Goal: Task Accomplishment & Management: Use online tool/utility

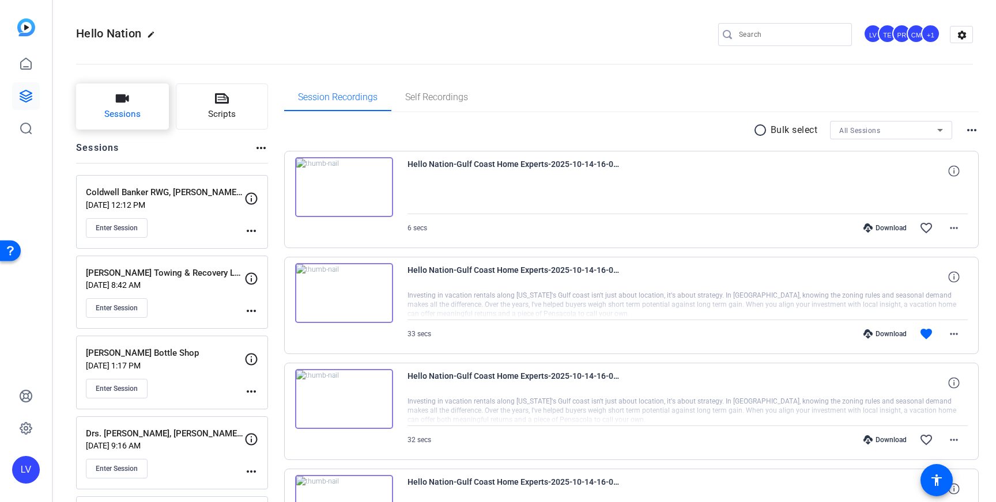
click at [139, 114] on span "Sessions" at bounding box center [122, 114] width 36 height 13
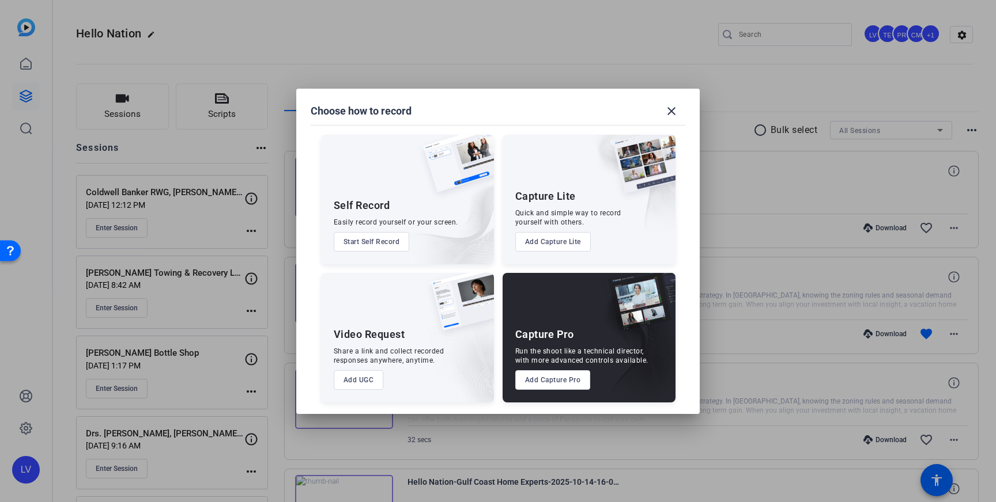
click at [540, 380] on button "Add Capture Pro" at bounding box center [552, 380] width 75 height 20
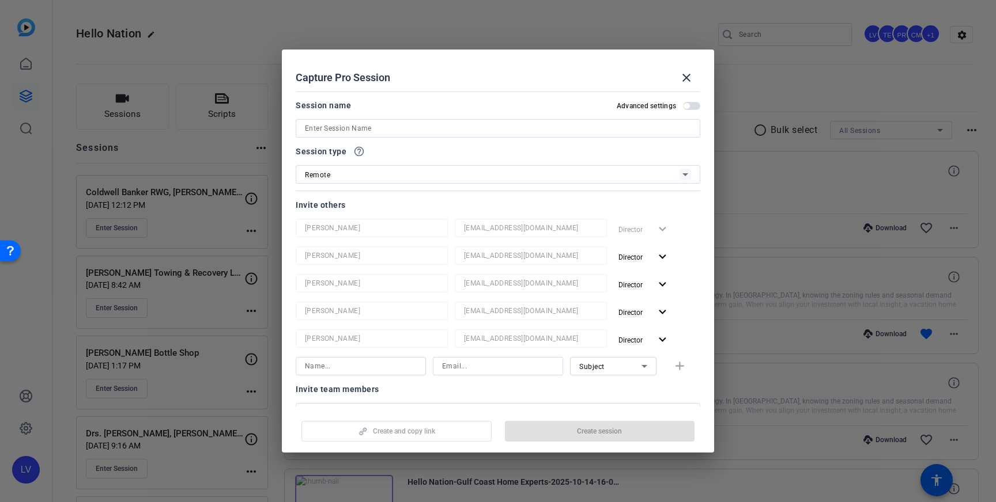
click at [756, 43] on div at bounding box center [498, 251] width 996 height 502
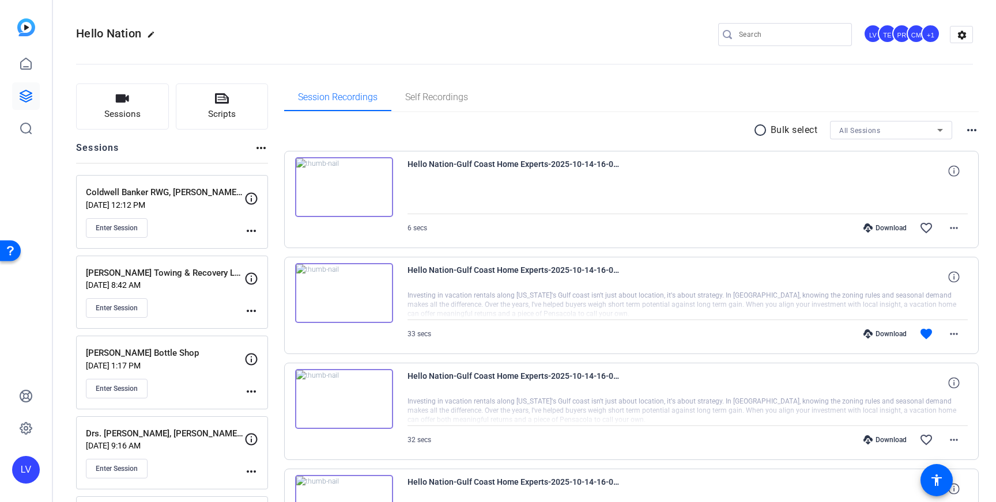
click at [776, 32] on input "Search" at bounding box center [791, 35] width 104 height 14
paste input "Fit 2 Move Moving Services"
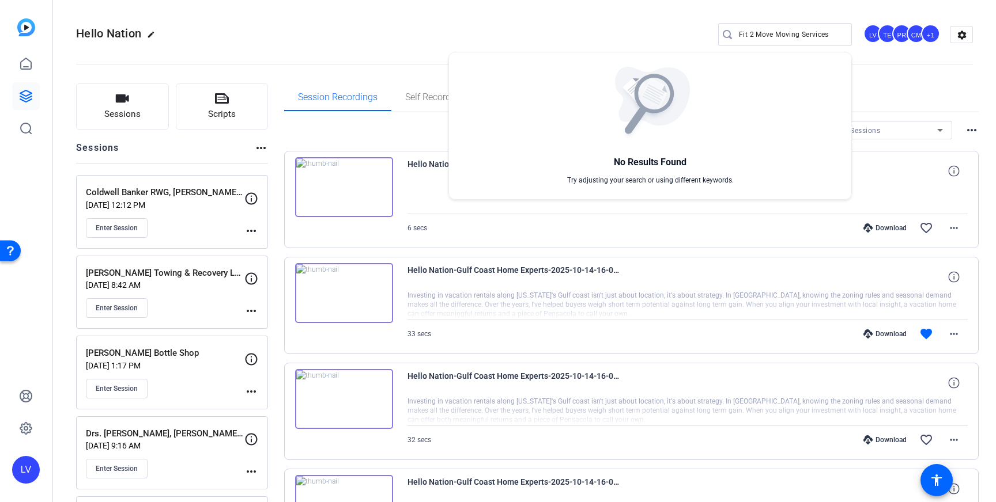
click at [828, 31] on div at bounding box center [498, 251] width 996 height 502
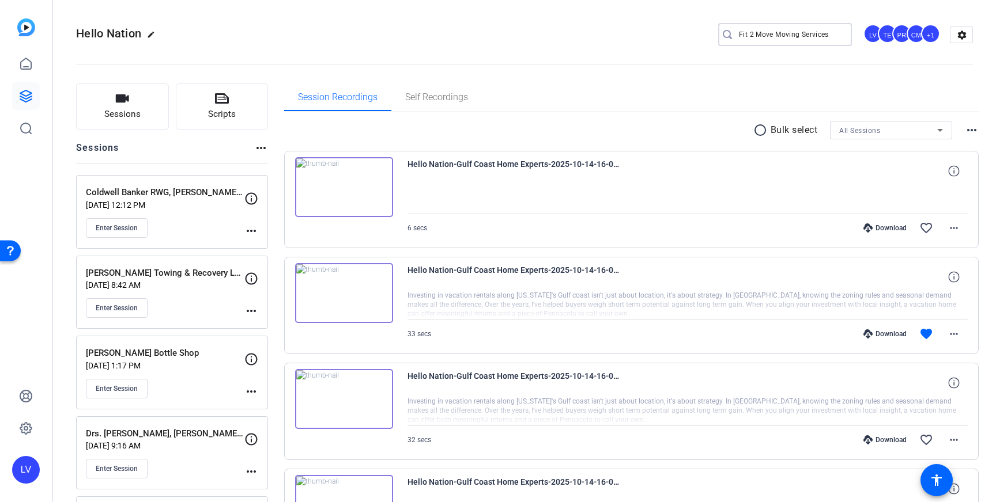
drag, startPoint x: 828, startPoint y: 33, endPoint x: 772, endPoint y: 37, distance: 56.6
click at [772, 37] on input "Fit 2 Move Moving Services" at bounding box center [791, 35] width 104 height 14
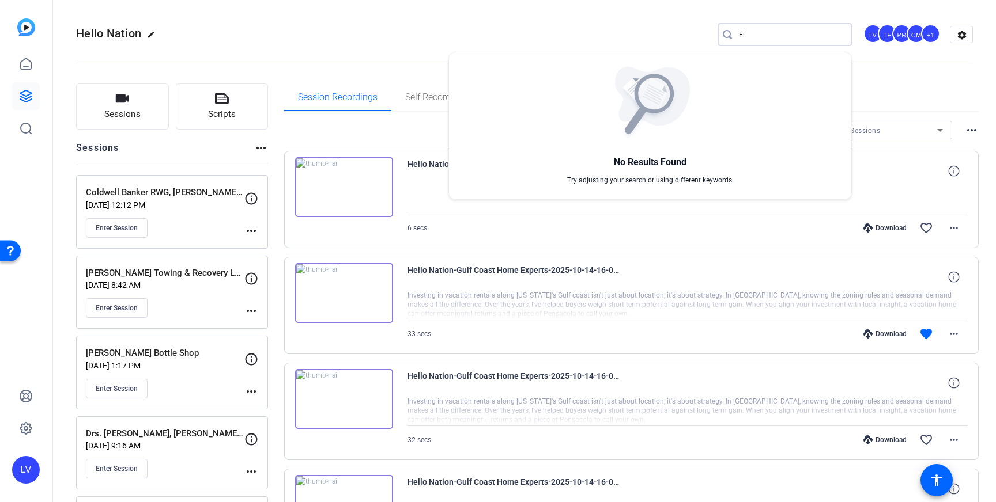
type input "F"
click at [125, 113] on div at bounding box center [498, 251] width 996 height 502
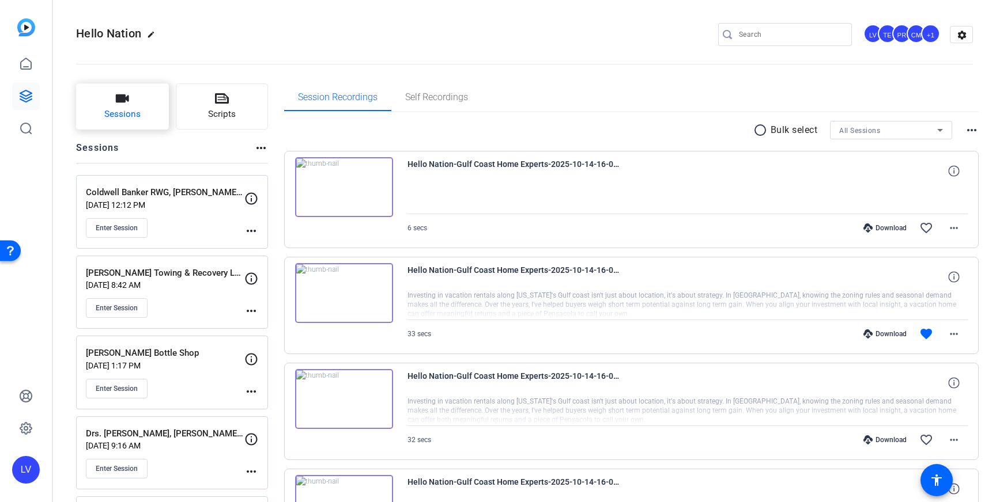
click at [123, 114] on span "Sessions" at bounding box center [122, 114] width 36 height 13
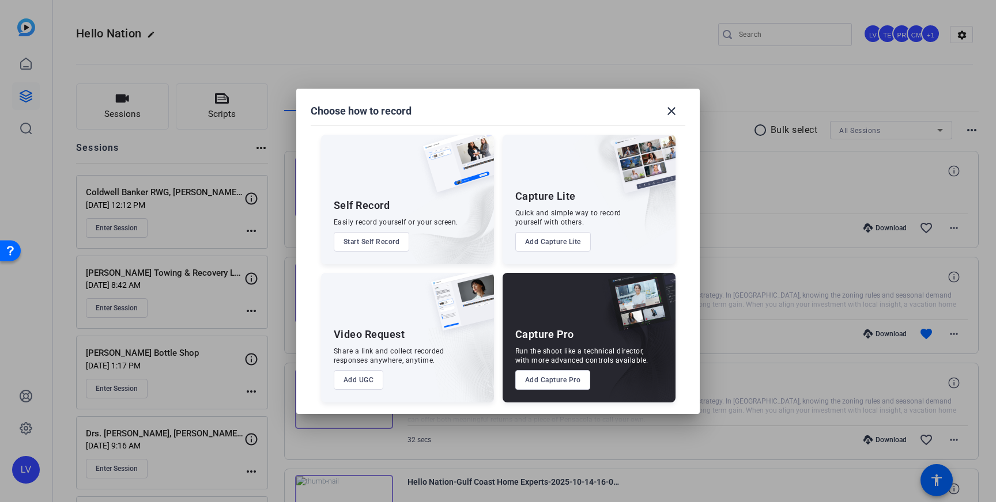
click at [532, 372] on button "Add Capture Pro" at bounding box center [552, 380] width 75 height 20
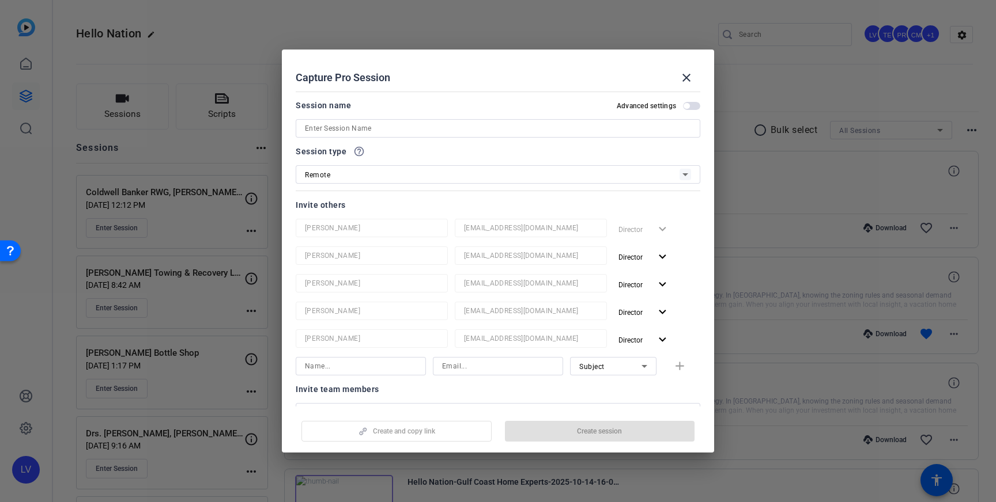
click at [399, 130] on input at bounding box center [498, 129] width 386 height 14
paste input "Fit 2 Move Moving Services"
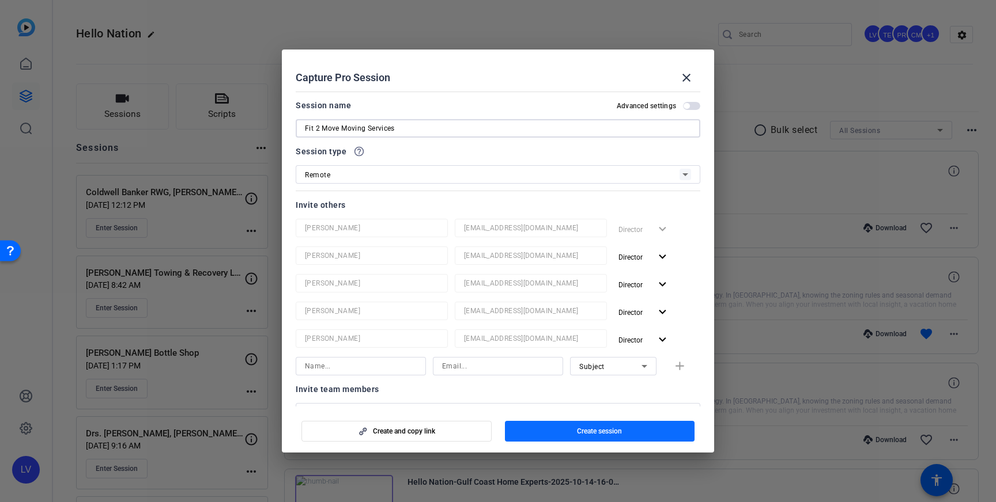
type input "Fit 2 Move Moving Services"
click at [593, 430] on span "Create session" at bounding box center [599, 431] width 45 height 9
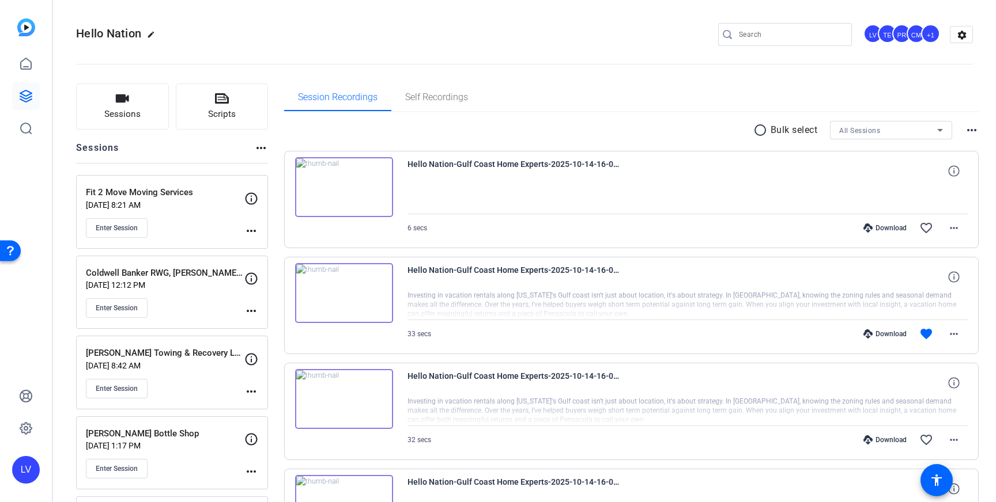
click at [246, 230] on mat-icon "more_horiz" at bounding box center [251, 231] width 14 height 14
click at [281, 245] on span "Edit Session" at bounding box center [279, 248] width 52 height 14
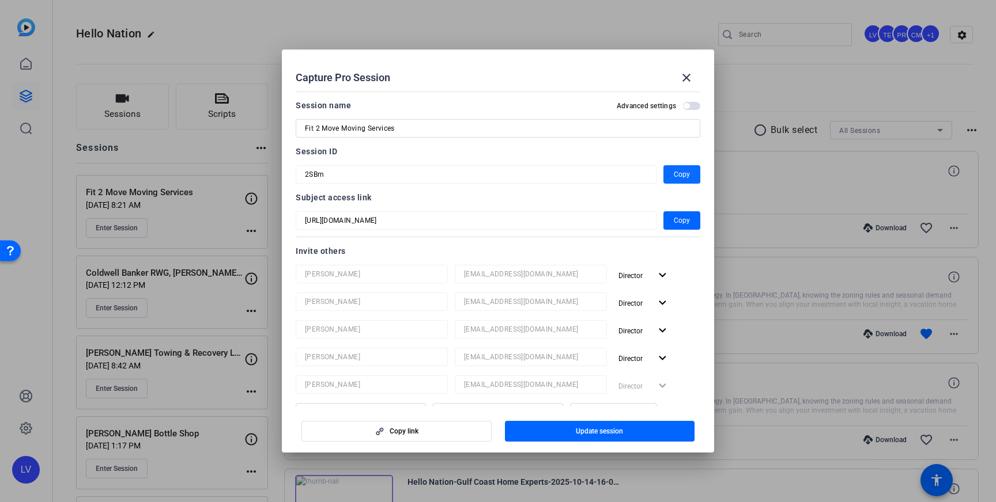
click at [675, 178] on span "Copy" at bounding box center [681, 175] width 16 height 14
click at [686, 77] on mat-icon "close" at bounding box center [686, 78] width 14 height 14
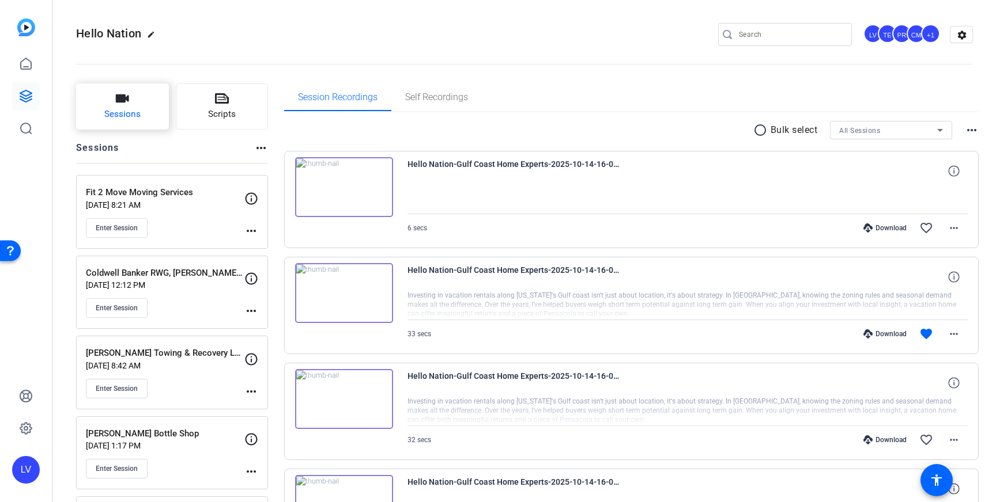
click at [122, 122] on button "Sessions" at bounding box center [122, 107] width 93 height 46
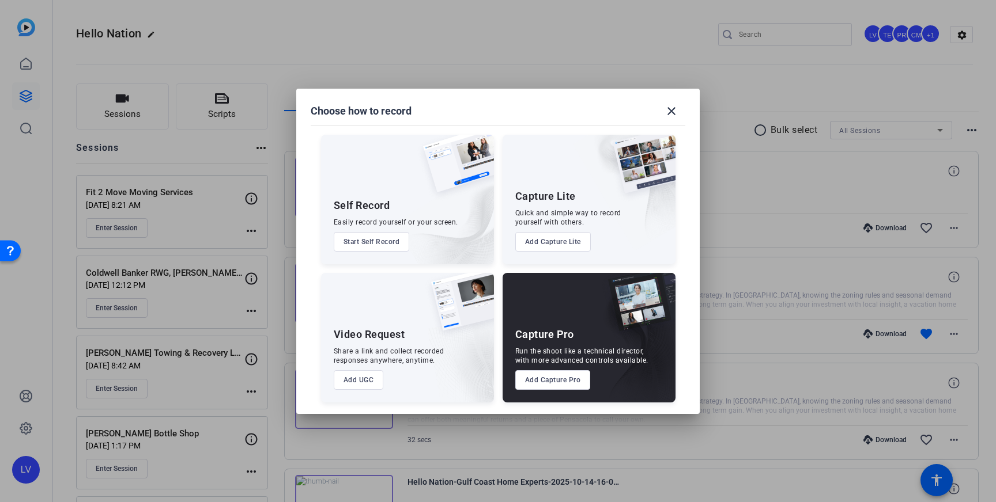
click at [531, 379] on button "Add Capture Pro" at bounding box center [552, 380] width 75 height 20
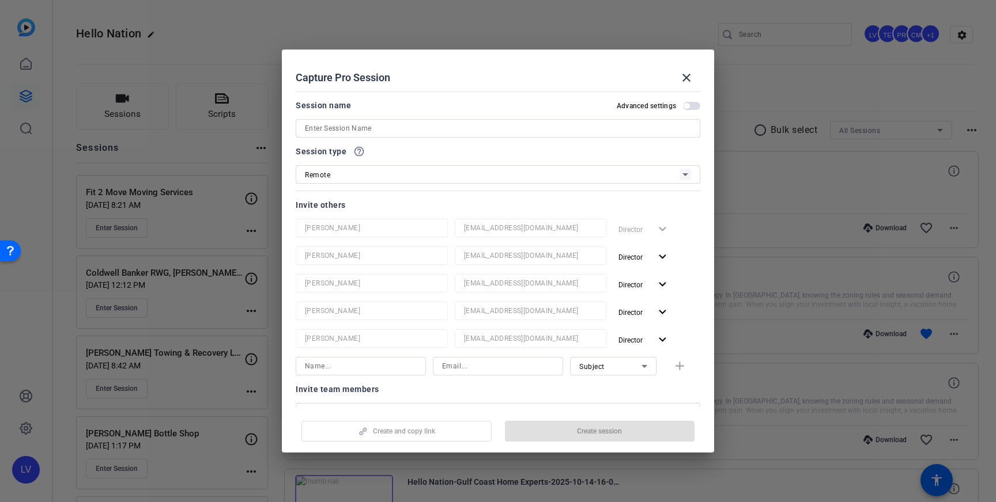
click at [386, 128] on input at bounding box center [498, 129] width 386 height 14
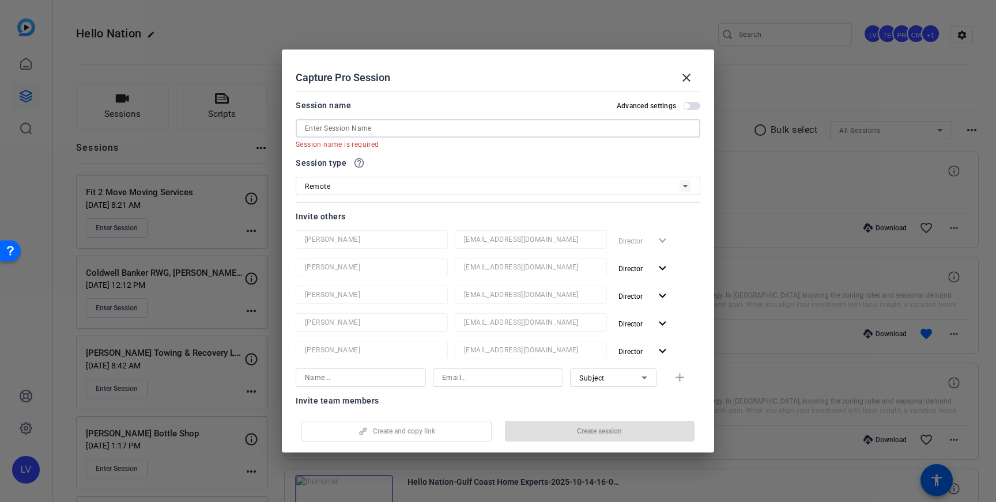
click at [365, 124] on input at bounding box center [498, 129] width 386 height 14
paste input "[PERSON_NAME] Heating and Cooling, Inc."
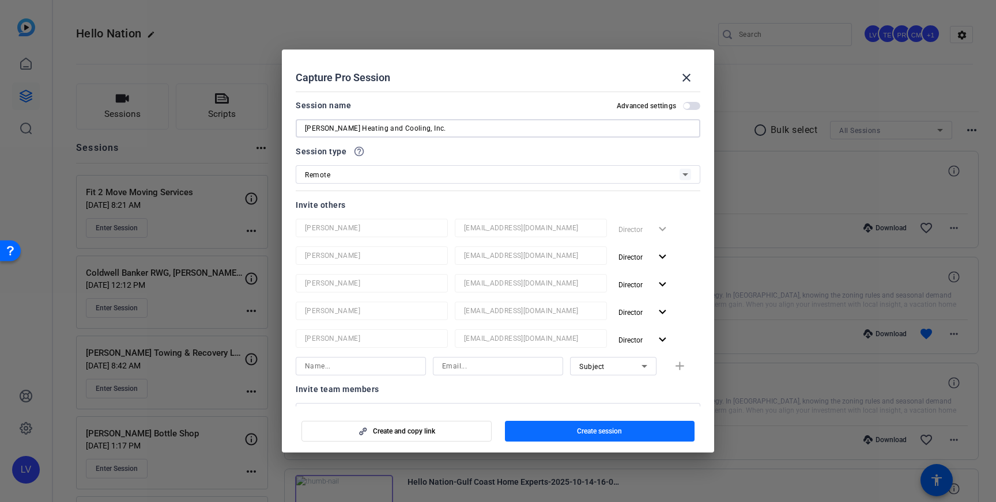
type input "[PERSON_NAME] Heating and Cooling, Inc."
click at [591, 429] on span "Create session" at bounding box center [599, 431] width 45 height 9
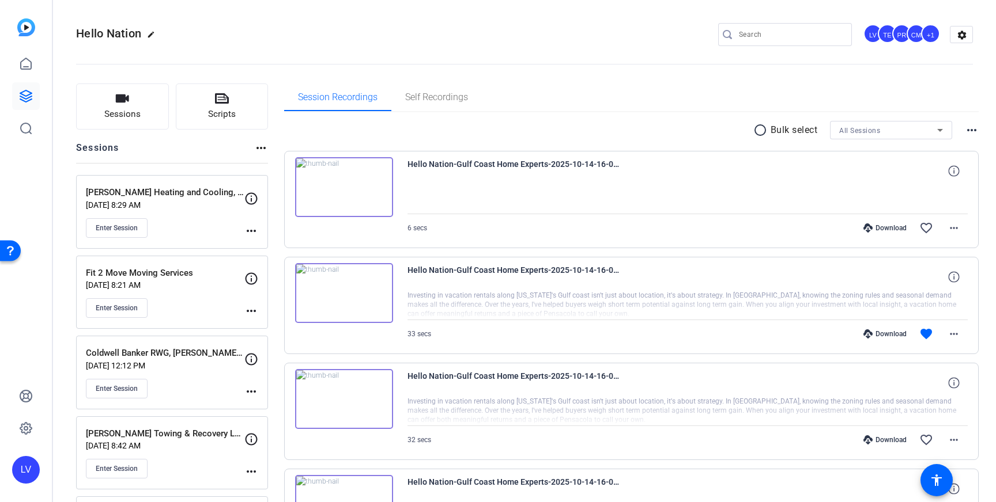
click at [249, 227] on mat-icon "more_horiz" at bounding box center [251, 231] width 14 height 14
click at [266, 243] on span "Edit Session" at bounding box center [279, 248] width 52 height 14
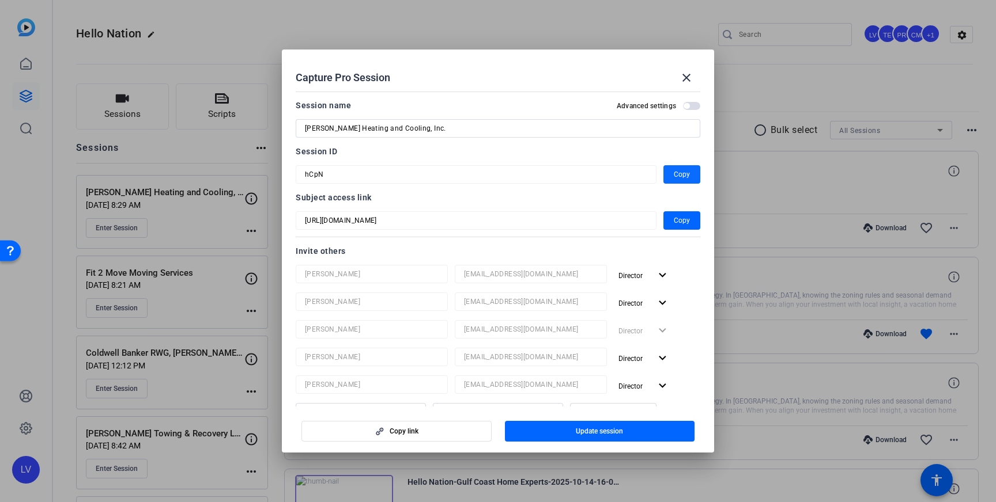
click at [685, 176] on span "Copy" at bounding box center [681, 175] width 16 height 14
click at [678, 173] on span "Copy" at bounding box center [681, 175] width 16 height 14
click at [690, 75] on mat-icon "close" at bounding box center [686, 78] width 14 height 14
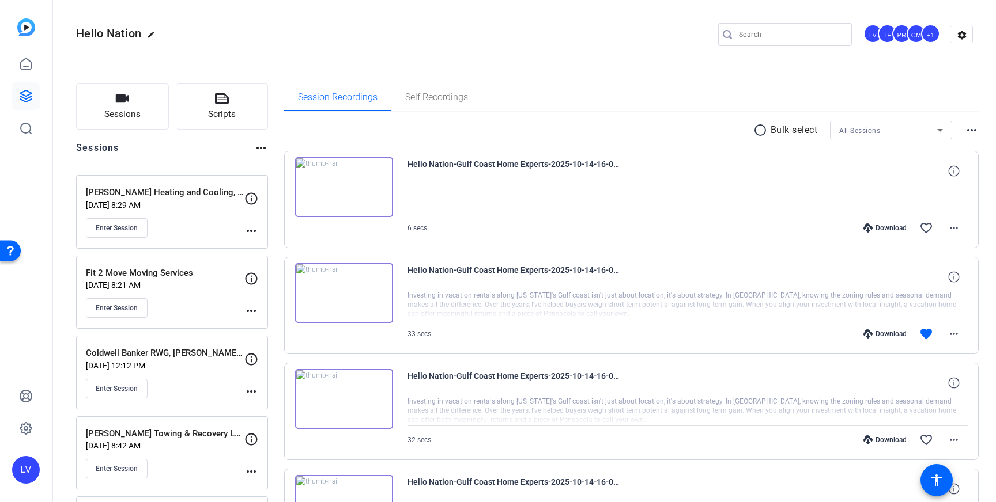
click at [788, 39] on input "Search" at bounding box center [791, 35] width 104 height 14
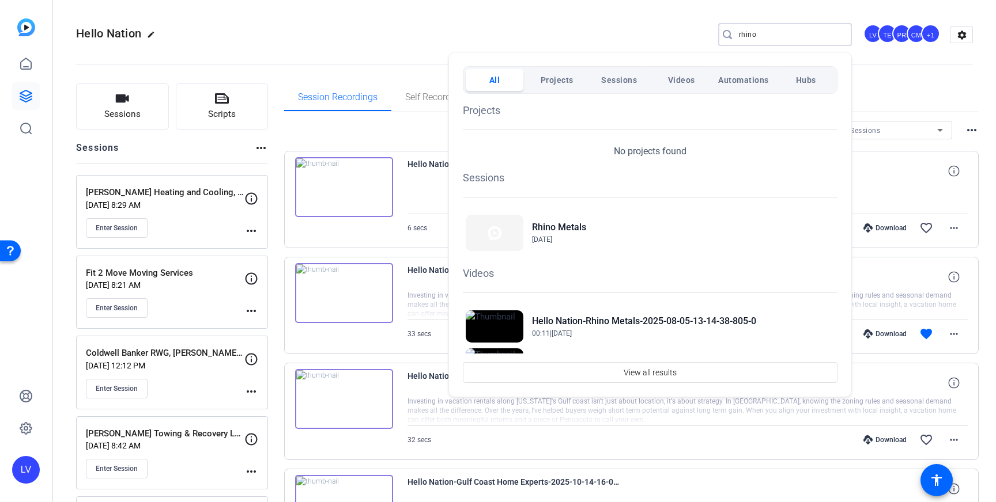
type input "rhino"
click at [111, 107] on div at bounding box center [498, 251] width 996 height 502
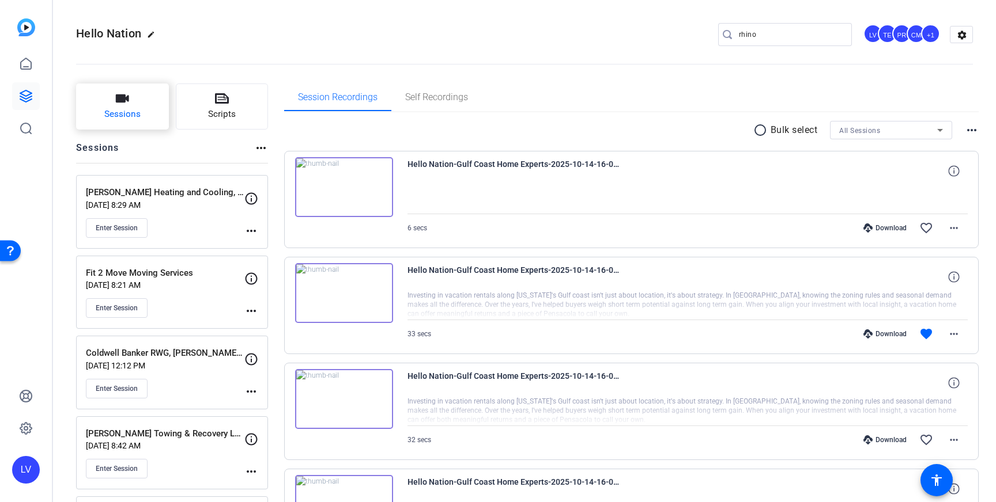
click at [137, 112] on span "Sessions" at bounding box center [122, 114] width 36 height 13
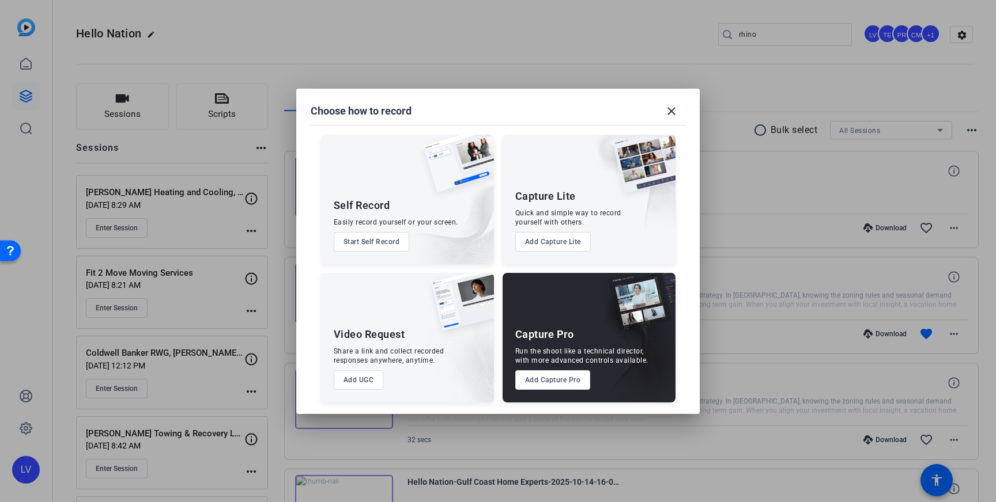
click at [528, 377] on button "Add Capture Pro" at bounding box center [552, 380] width 75 height 20
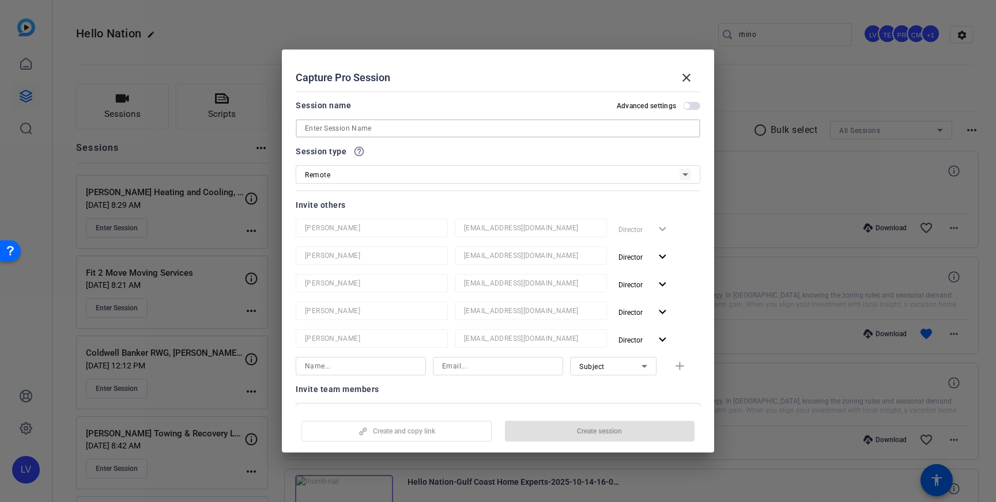
click at [410, 128] on input at bounding box center [498, 129] width 386 height 14
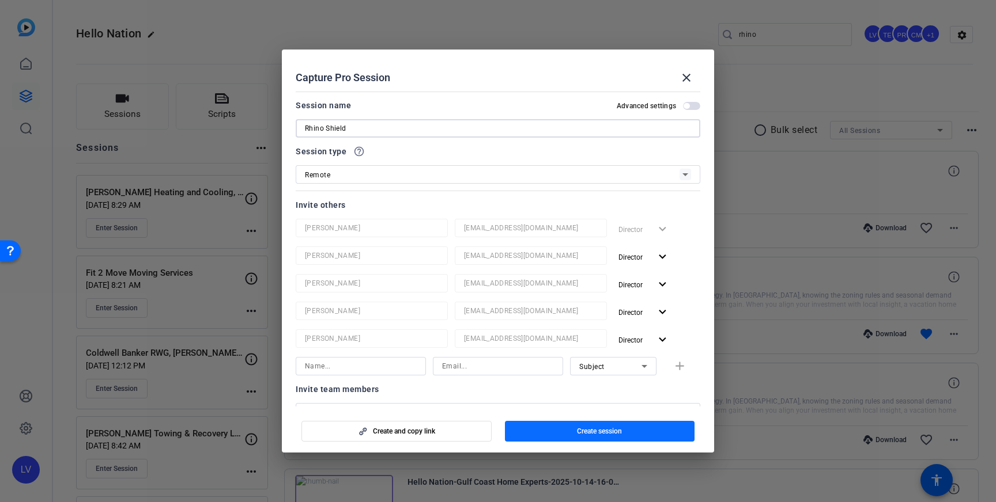
type input "Rhino Shield"
click at [585, 431] on span "Create session" at bounding box center [599, 431] width 45 height 9
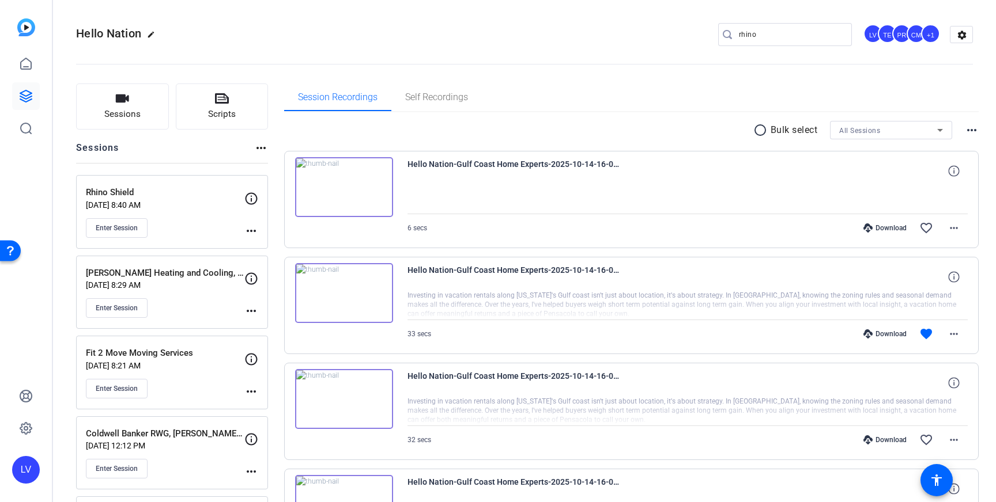
click at [256, 231] on mat-icon "more_horiz" at bounding box center [251, 231] width 14 height 14
click at [260, 250] on span "Edit Session" at bounding box center [279, 248] width 52 height 14
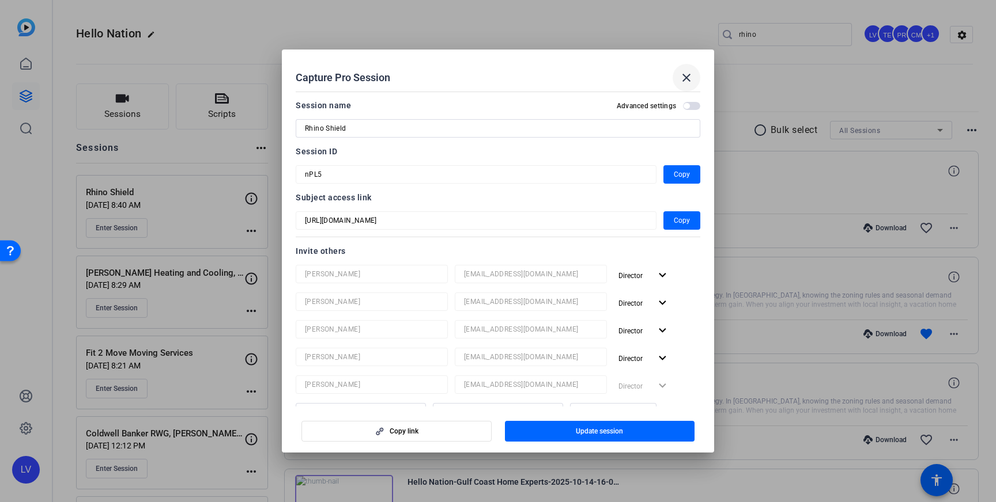
click at [682, 86] on span at bounding box center [686, 78] width 28 height 28
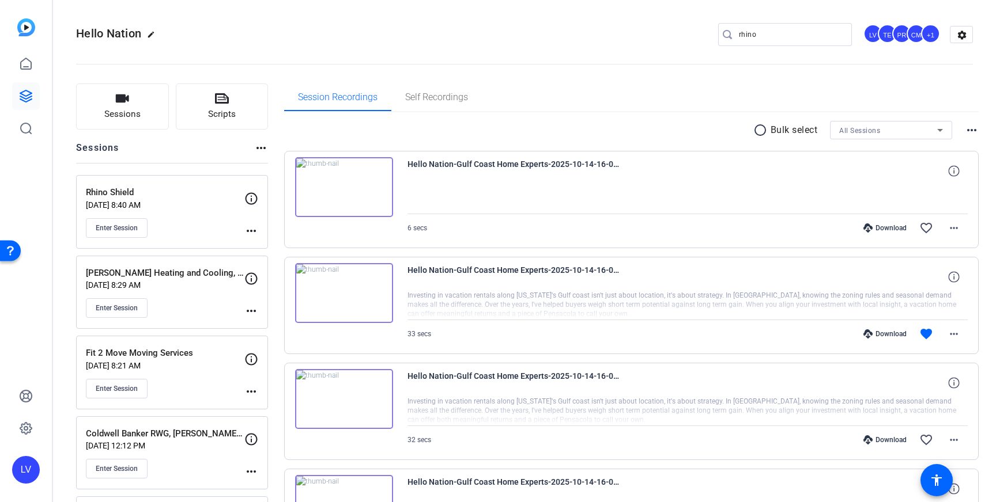
click at [251, 232] on mat-icon "more_horiz" at bounding box center [251, 231] width 14 height 14
click at [283, 241] on span "Edit Session" at bounding box center [279, 248] width 52 height 14
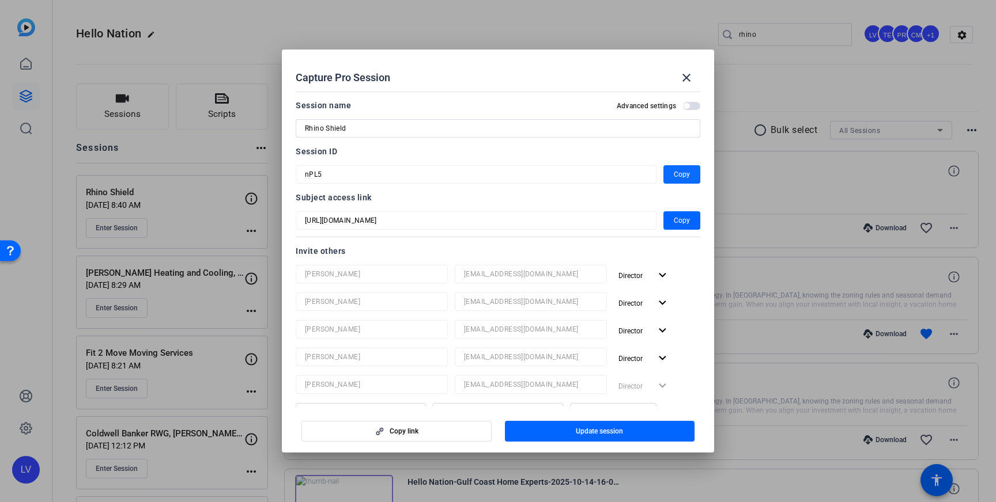
drag, startPoint x: 682, startPoint y: 177, endPoint x: 676, endPoint y: 180, distance: 6.2
click at [682, 177] on span "Copy" at bounding box center [681, 175] width 16 height 14
click at [683, 71] on mat-icon "close" at bounding box center [686, 78] width 14 height 14
